Goal: Task Accomplishment & Management: Manage account settings

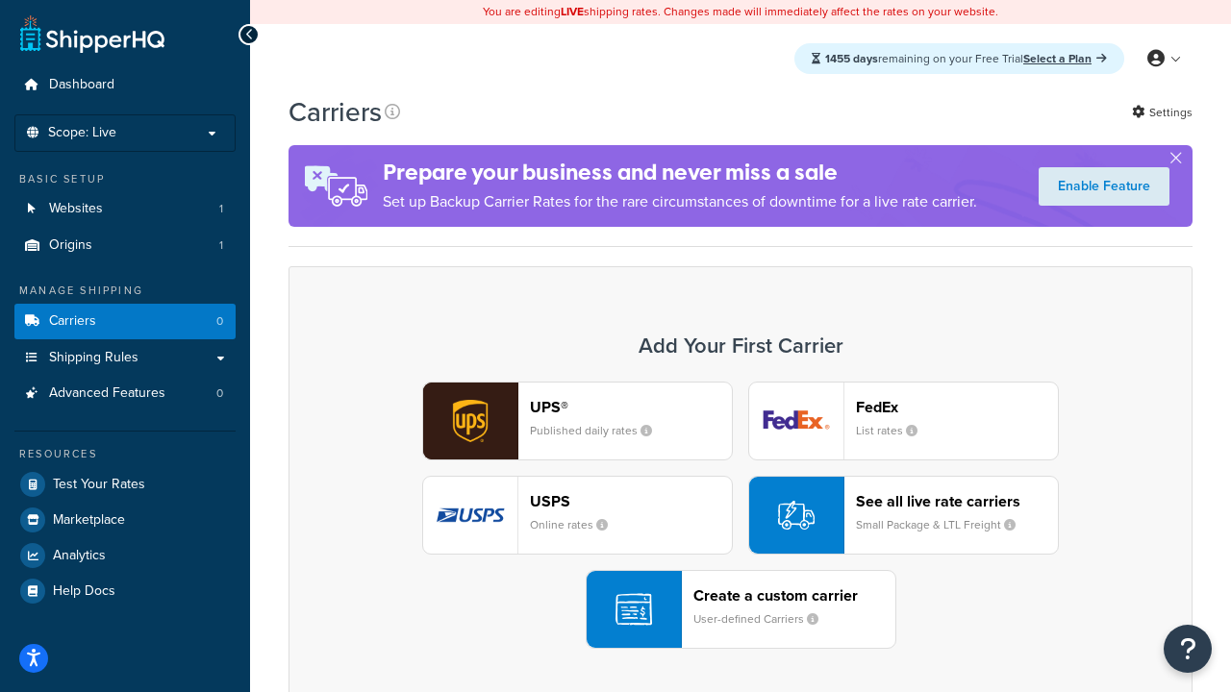
click at [740, 515] on div "UPS® Published daily rates FedEx List rates USPS Online rates See all live rate…" at bounding box center [741, 515] width 864 height 267
click at [957, 407] on header "FedEx" at bounding box center [957, 407] width 202 height 18
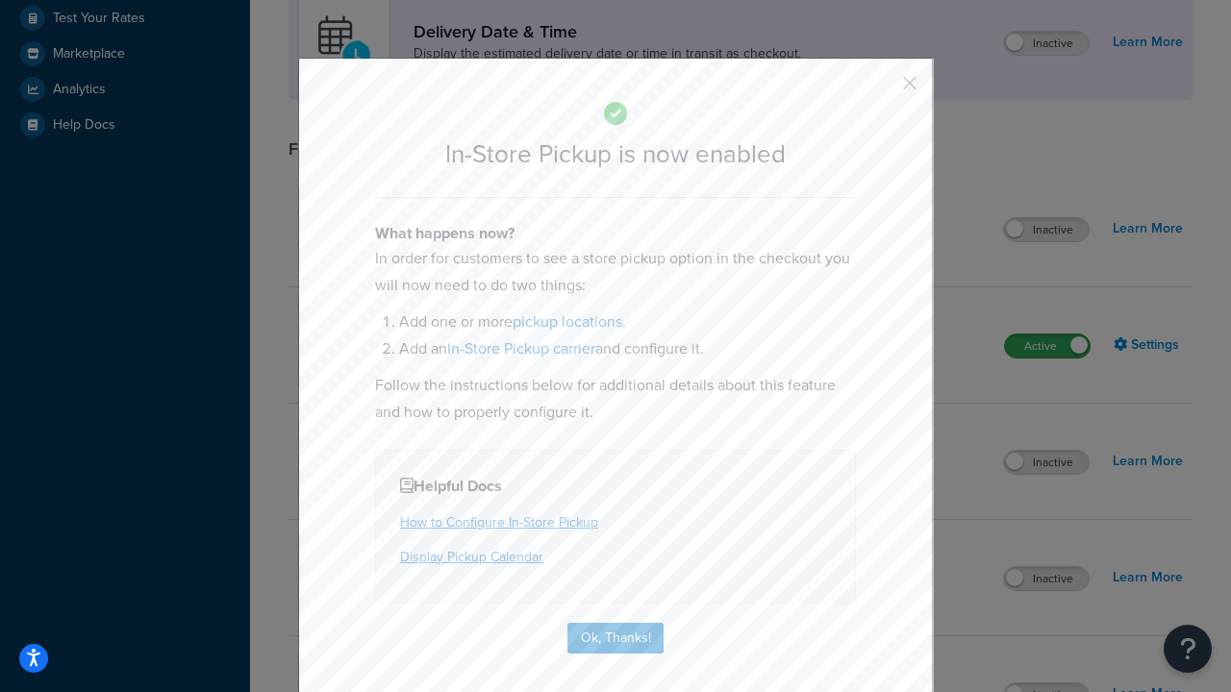
scroll to position [539, 0]
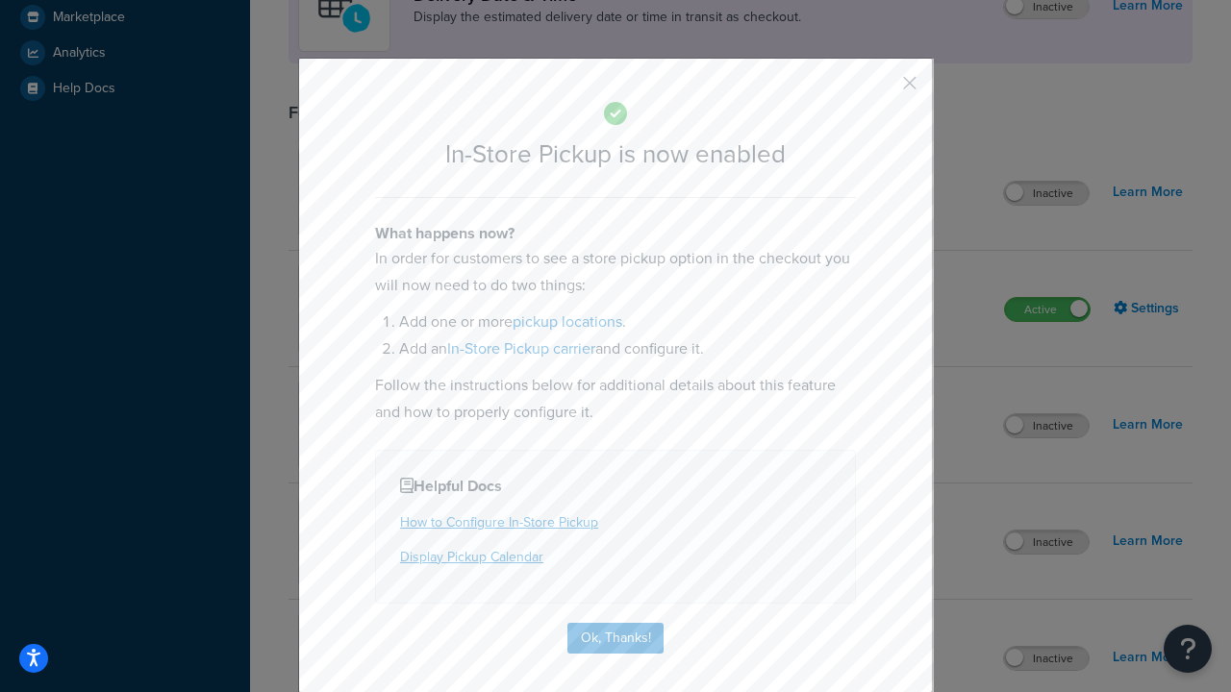
click at [881, 89] on button "button" at bounding box center [881, 90] width 5 height 5
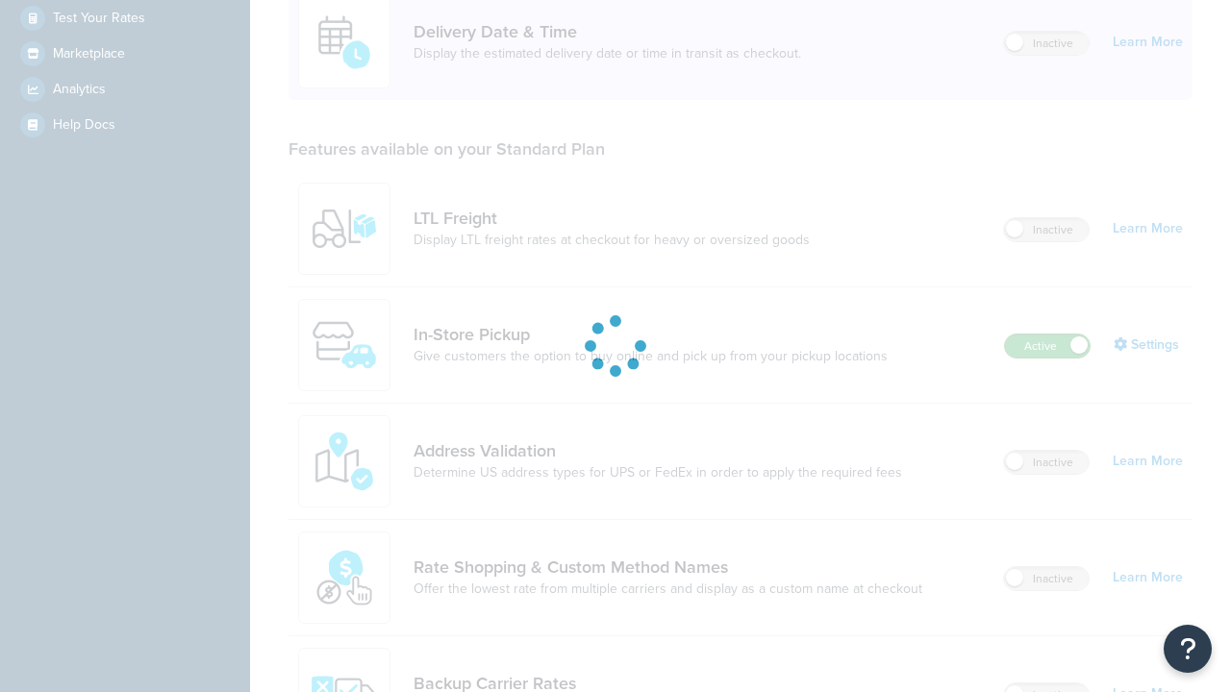
click at [1047, 335] on label "Active" at bounding box center [1047, 346] width 85 height 23
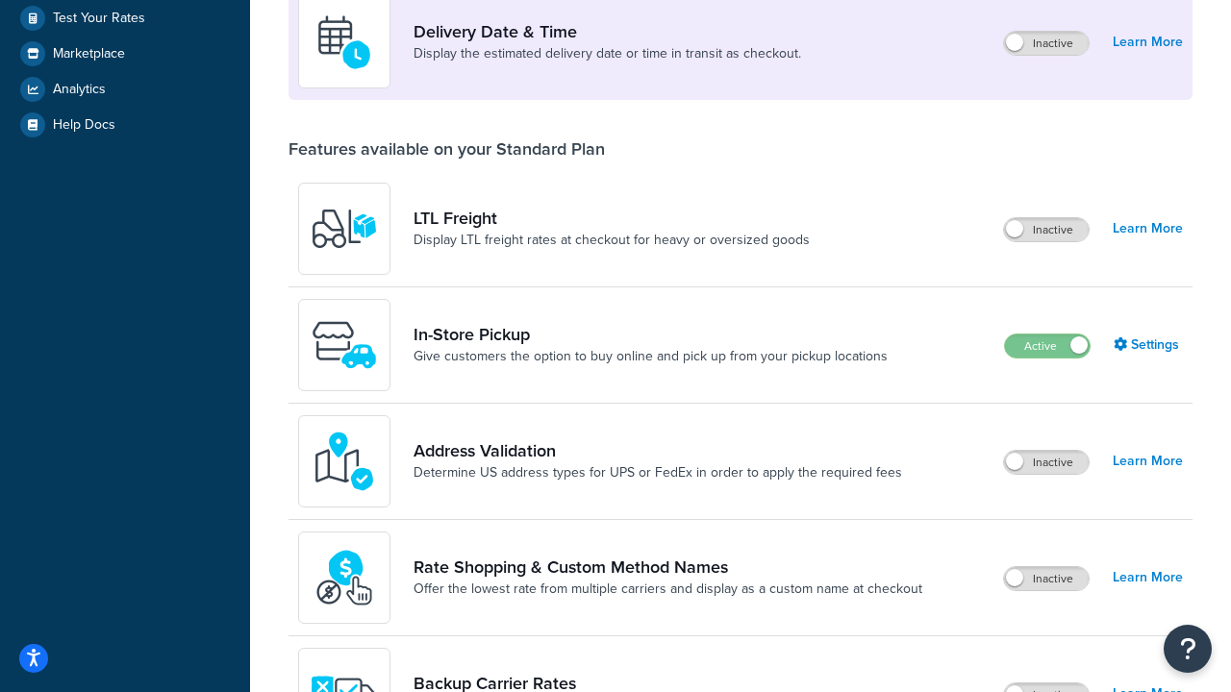
scroll to position [838, 0]
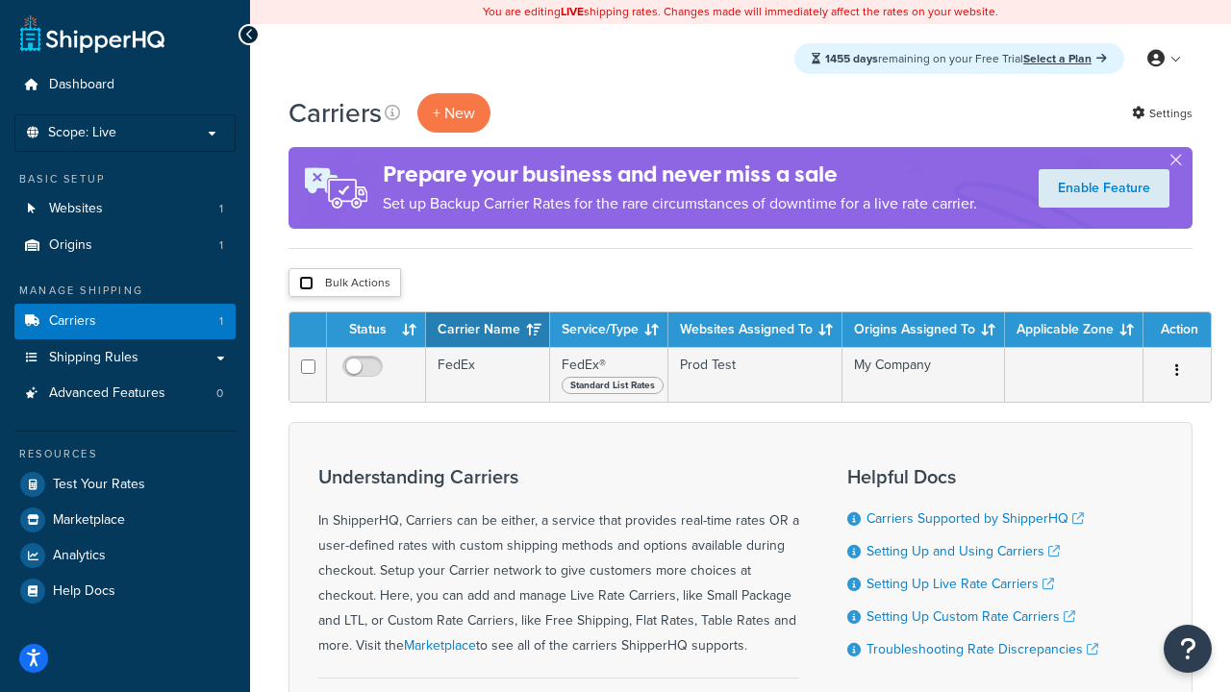
click at [306, 284] on input "checkbox" at bounding box center [306, 283] width 14 height 14
checkbox input "true"
click at [0, 0] on button "Delete" at bounding box center [0, 0] width 0 height 0
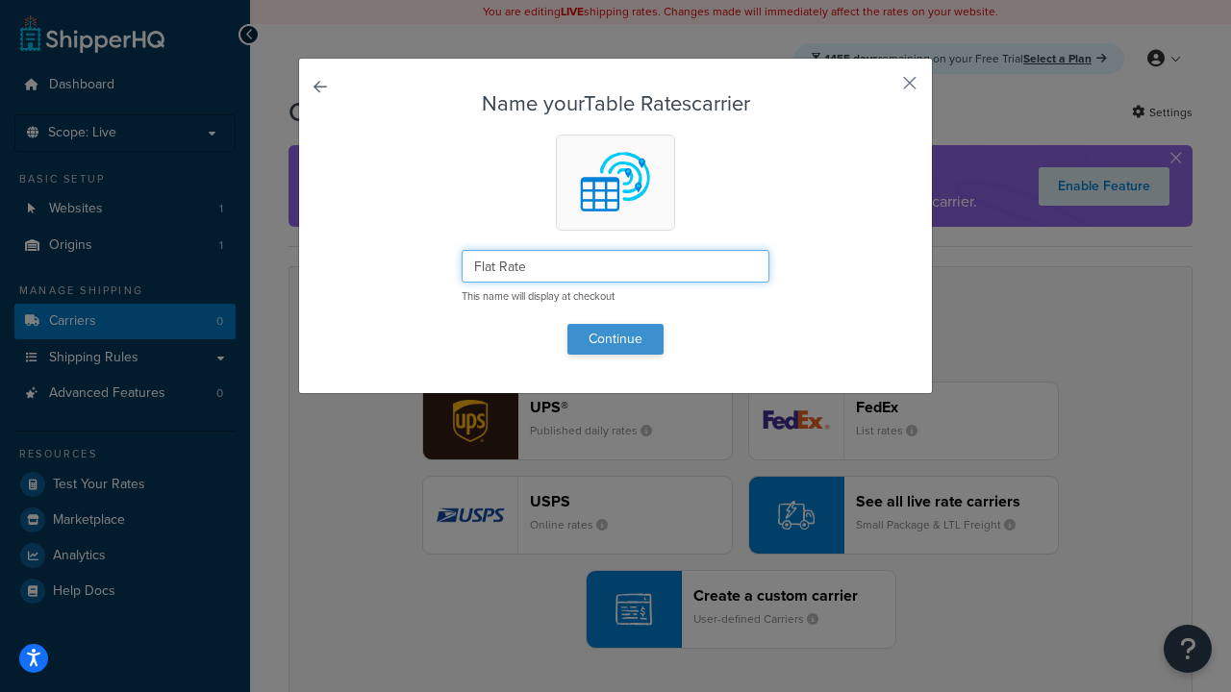
type input "Flat Rate"
click at [615, 338] on button "Continue" at bounding box center [615, 339] width 96 height 31
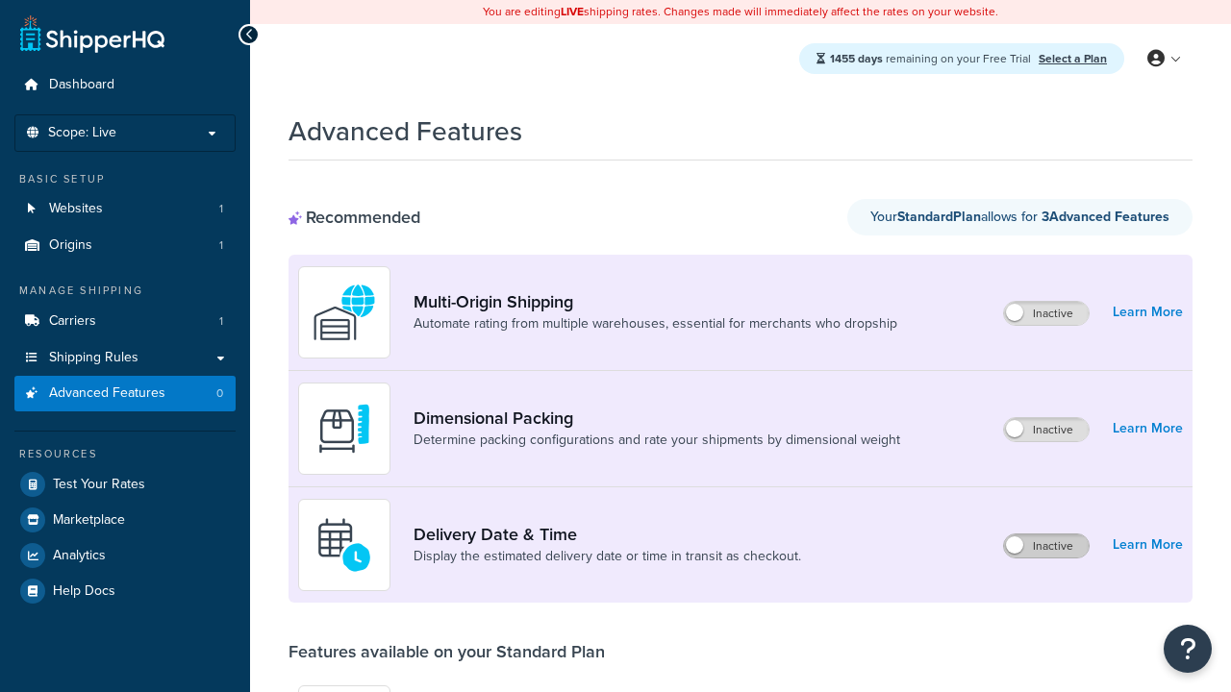
click at [1046, 546] on label "Inactive" at bounding box center [1046, 546] width 85 height 23
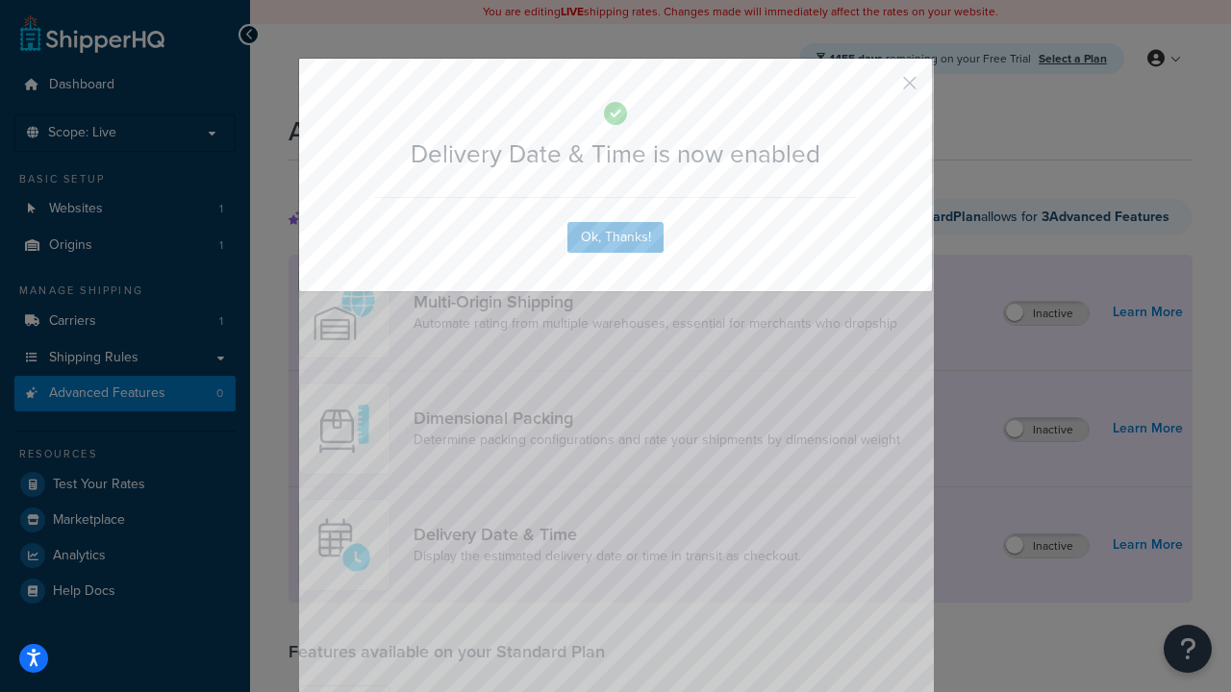
click at [881, 89] on button "button" at bounding box center [881, 90] width 5 height 5
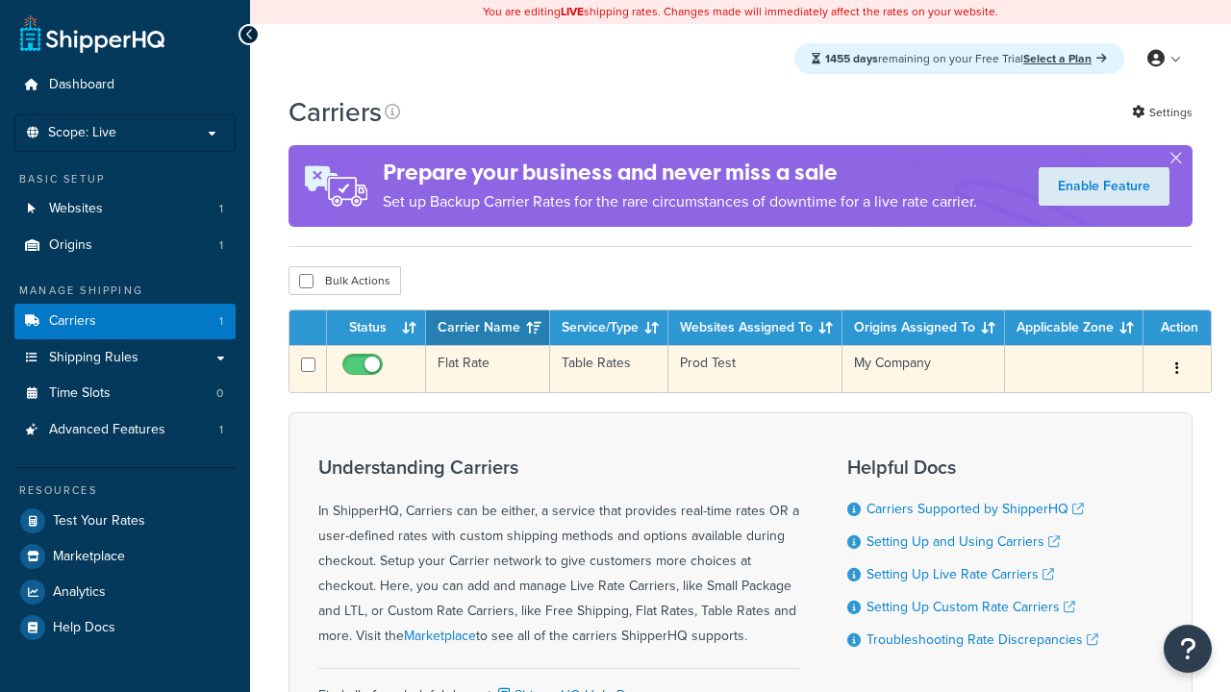
click at [488, 371] on td "Flat Rate" at bounding box center [488, 368] width 124 height 47
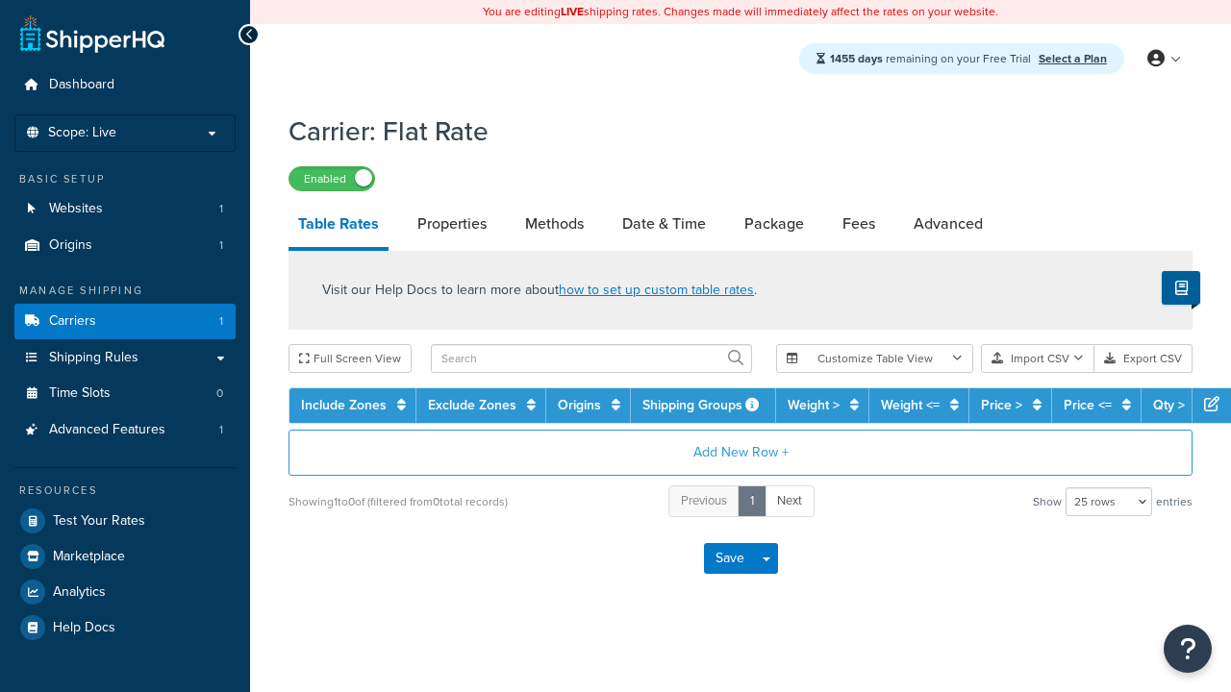
select select "25"
click at [664, 225] on link "Date & Time" at bounding box center [664, 224] width 103 height 46
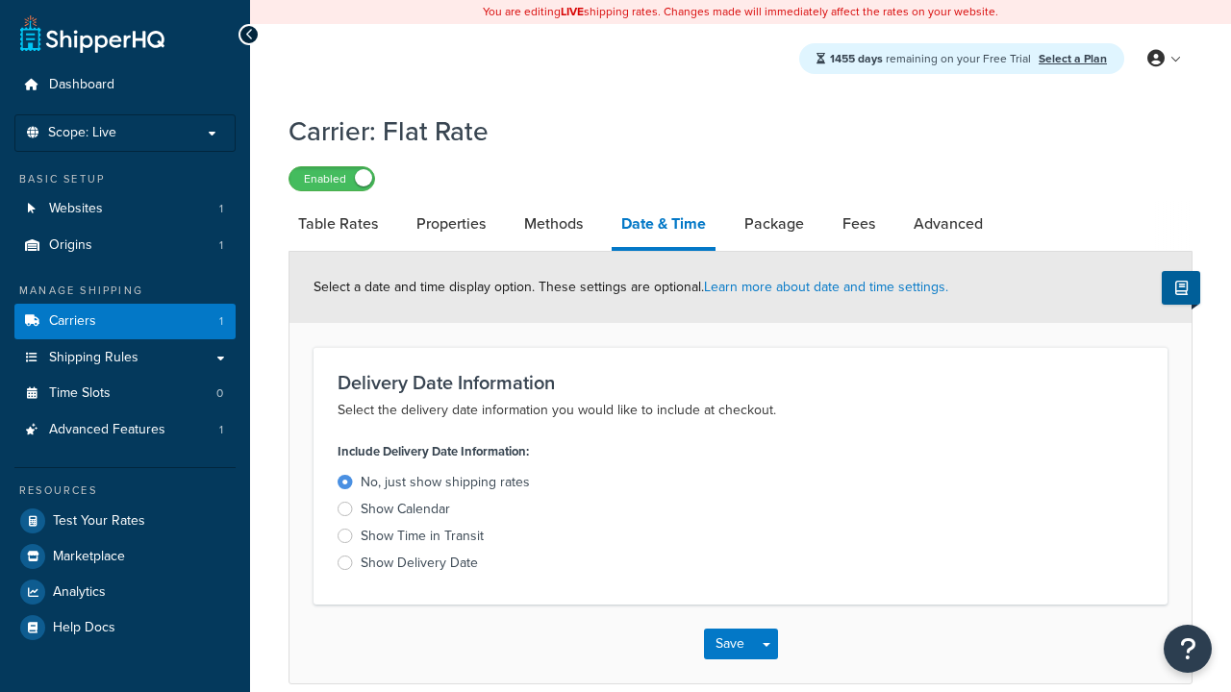
click at [405, 513] on div "Show Calendar" at bounding box center [405, 509] width 89 height 19
click at [0, 0] on input "Show Calendar" at bounding box center [0, 0] width 0 height 0
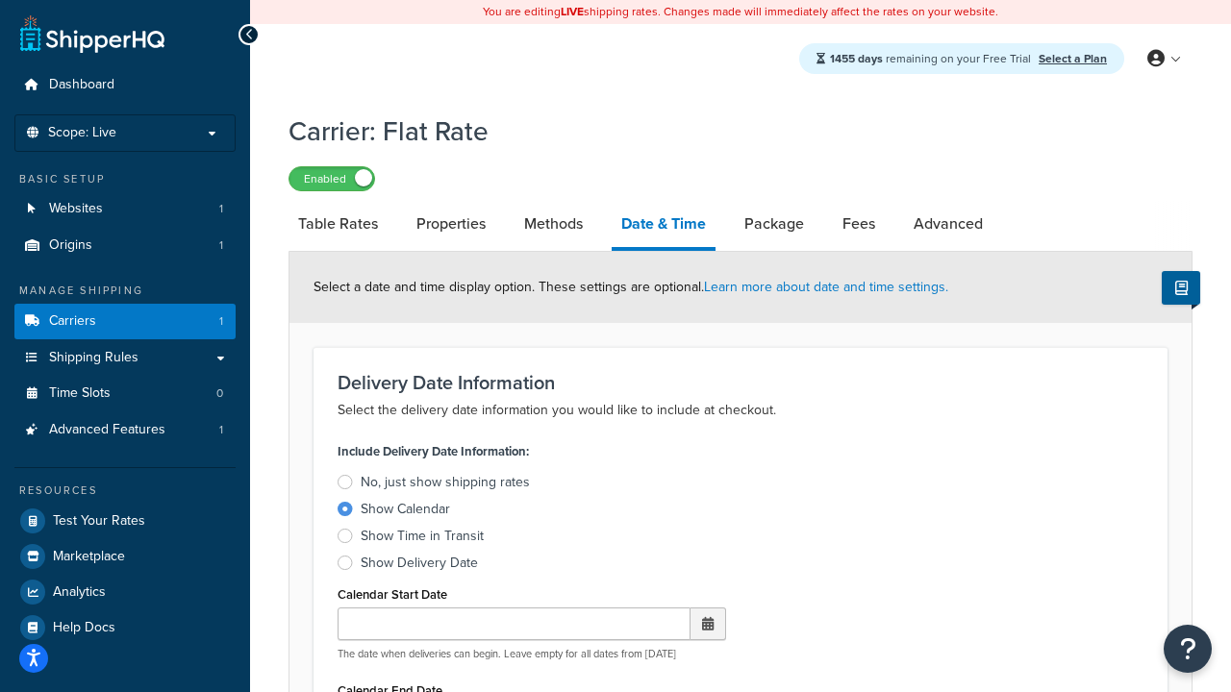
click at [405, 513] on div "Show Calendar" at bounding box center [405, 509] width 89 height 19
click at [0, 0] on input "Show Calendar" at bounding box center [0, 0] width 0 height 0
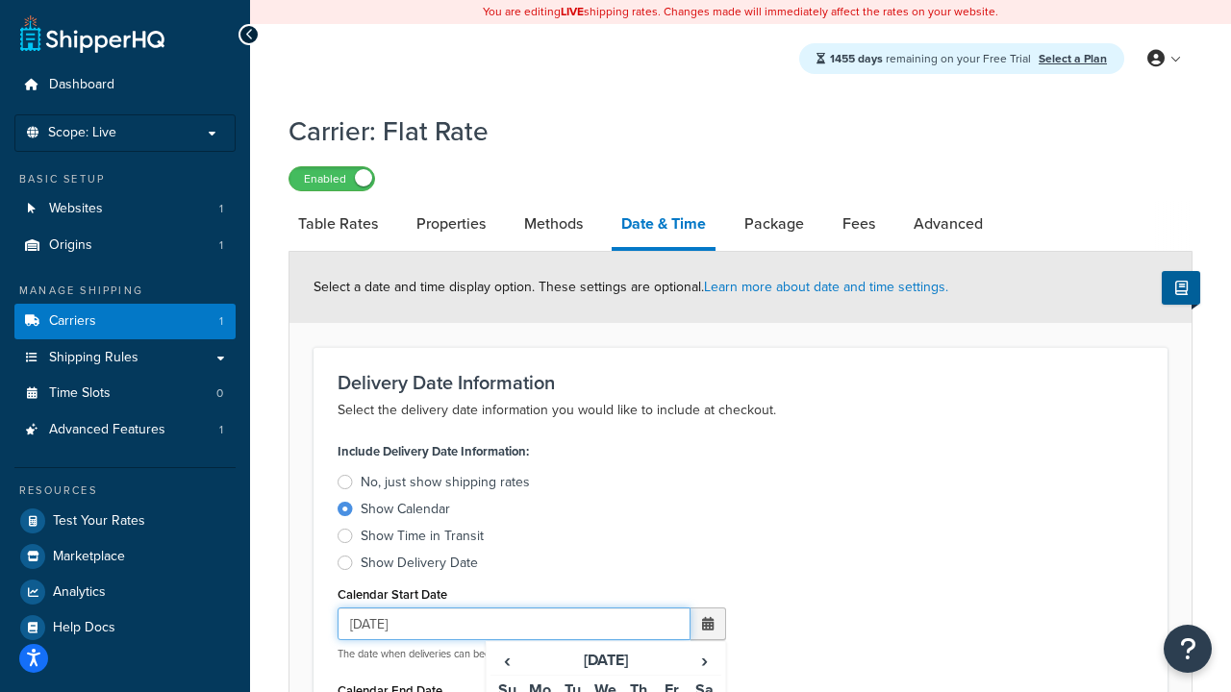
type input "07/29/2025"
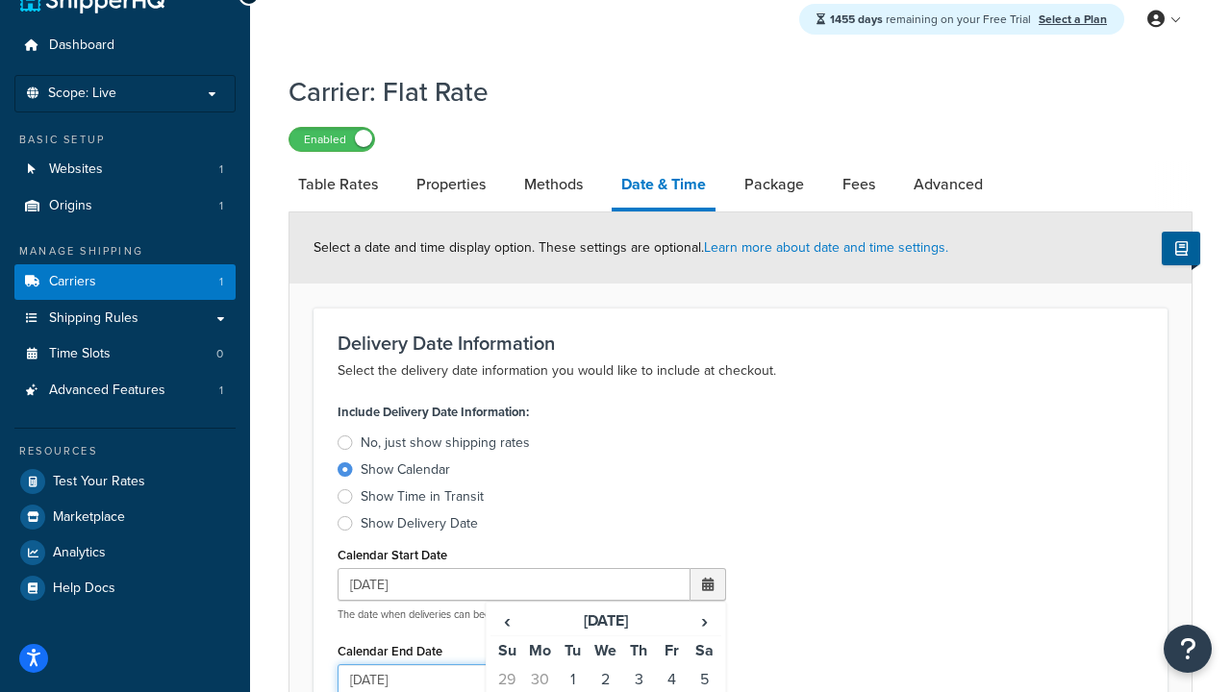
type input "07/29/2026"
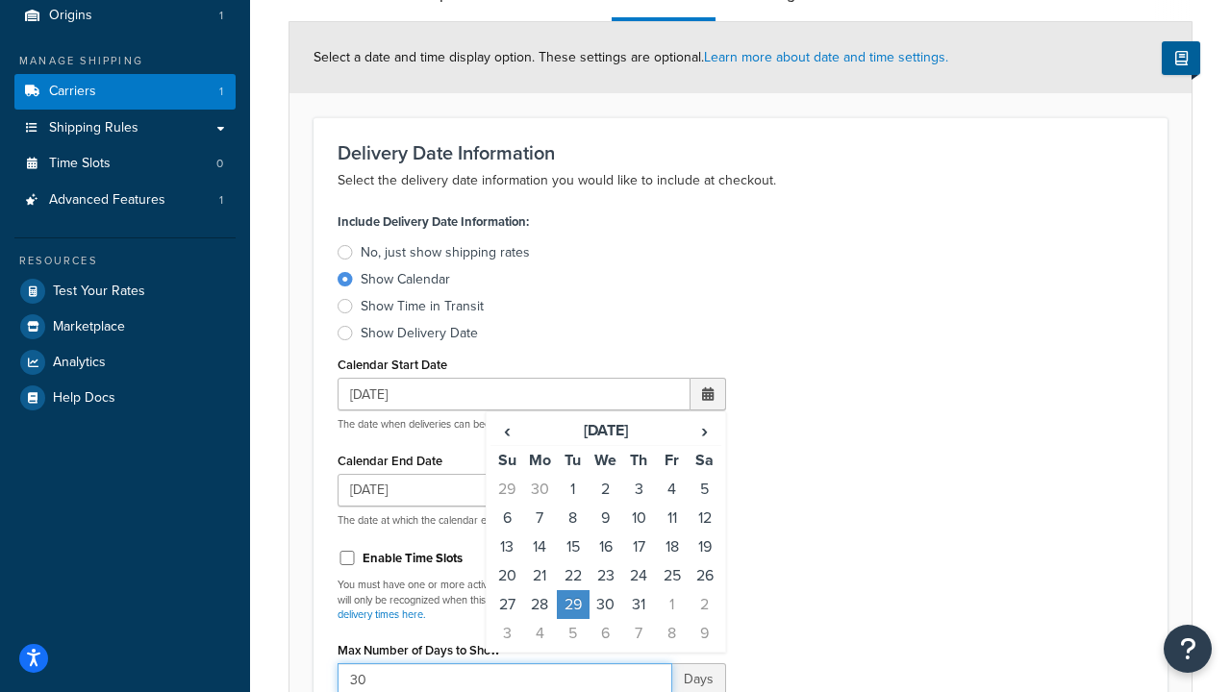
type input "30"
type input "11:00 AM"
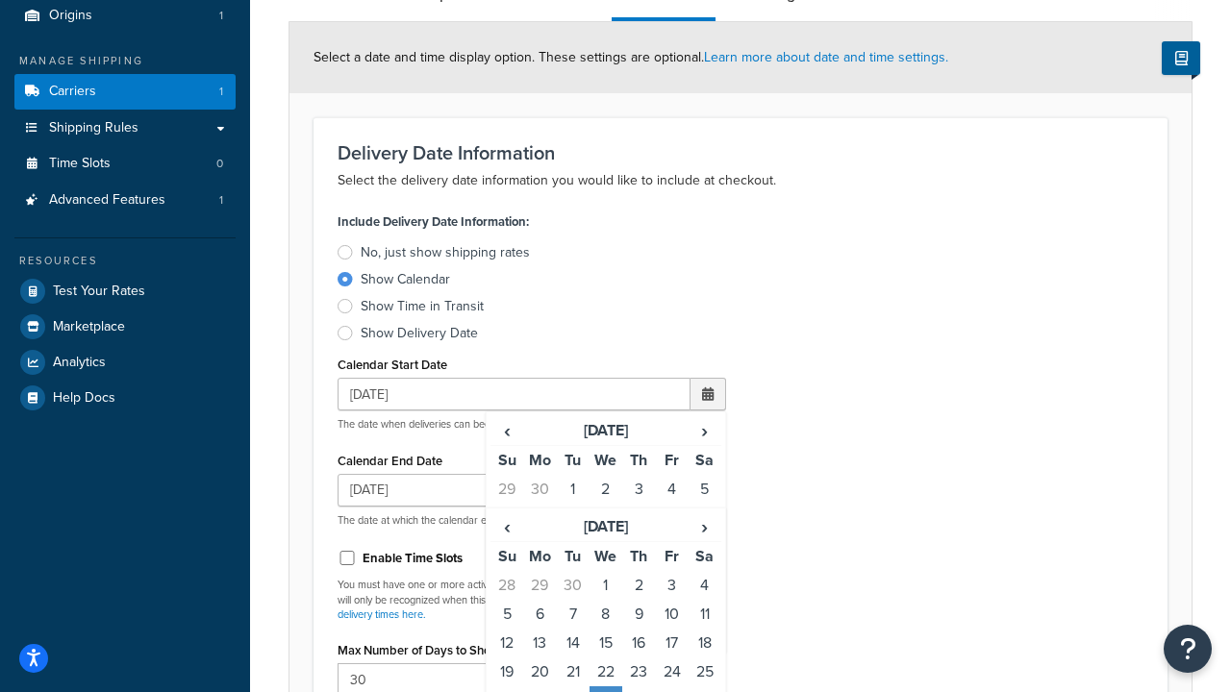
type input "5"
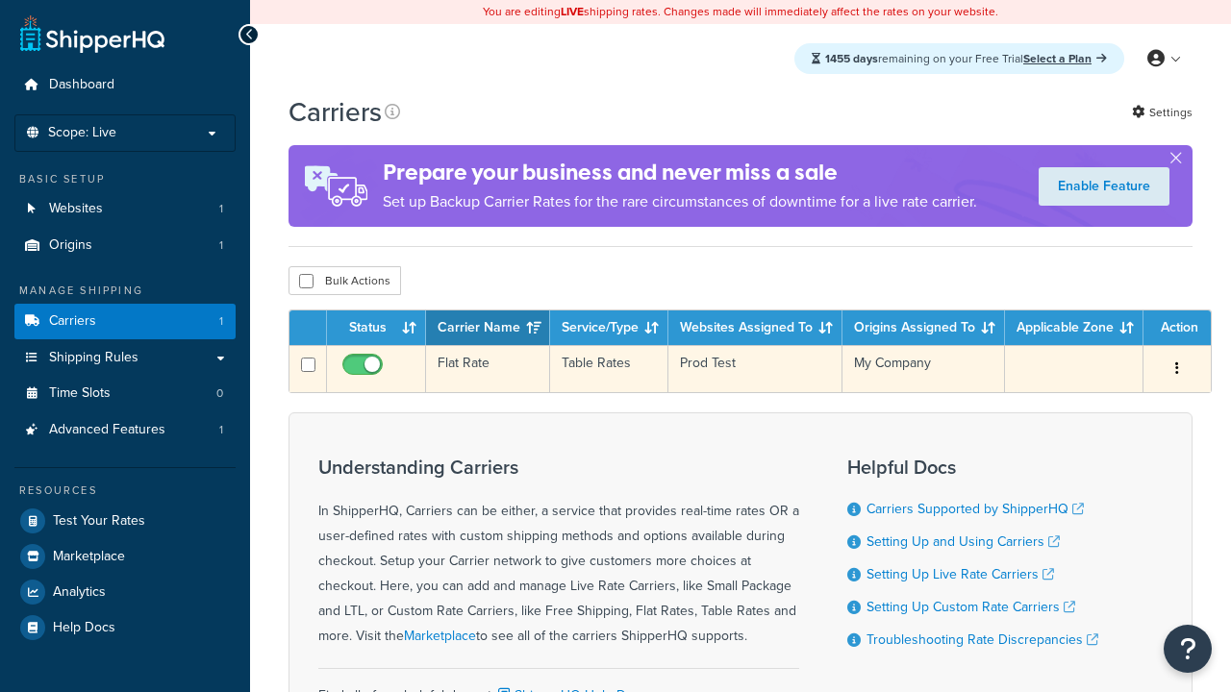
click at [488, 371] on td "Flat Rate" at bounding box center [488, 368] width 124 height 47
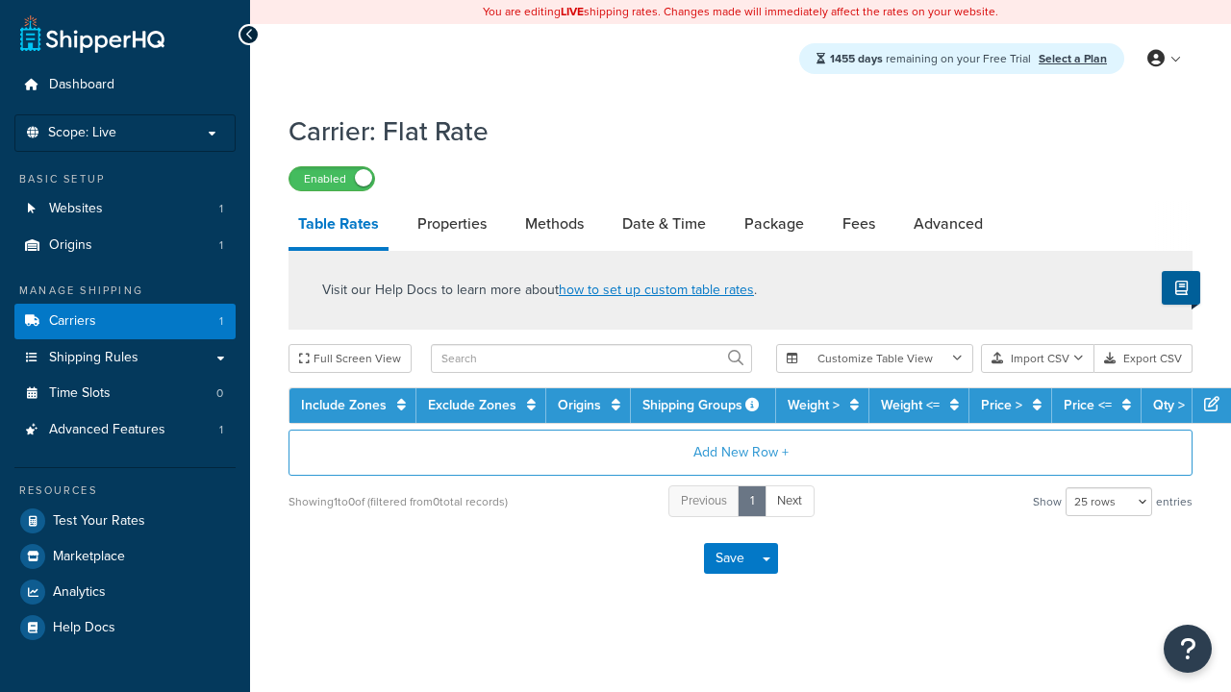
select select "25"
click at [664, 225] on link "Date & Time" at bounding box center [664, 224] width 103 height 46
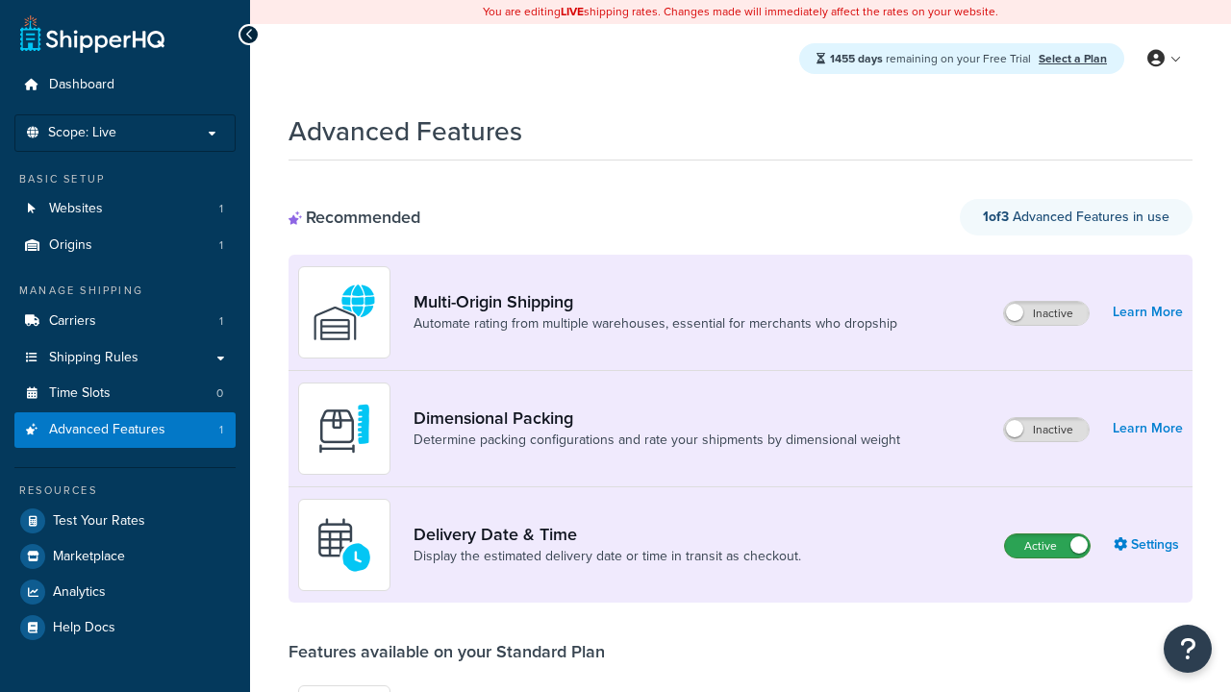
click at [1047, 535] on label "Active" at bounding box center [1047, 546] width 85 height 23
